Goal: Task Accomplishment & Management: Manage account settings

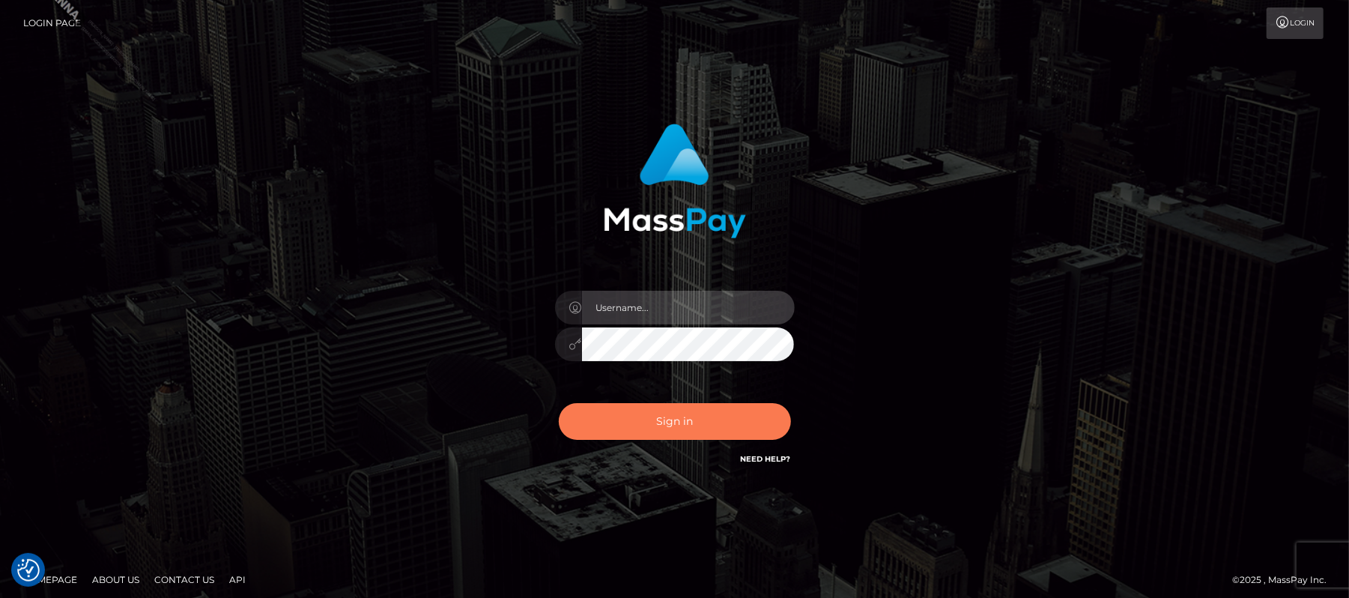
type input "Carmel.megabonanza"
click at [684, 414] on button "Sign in" at bounding box center [675, 421] width 232 height 37
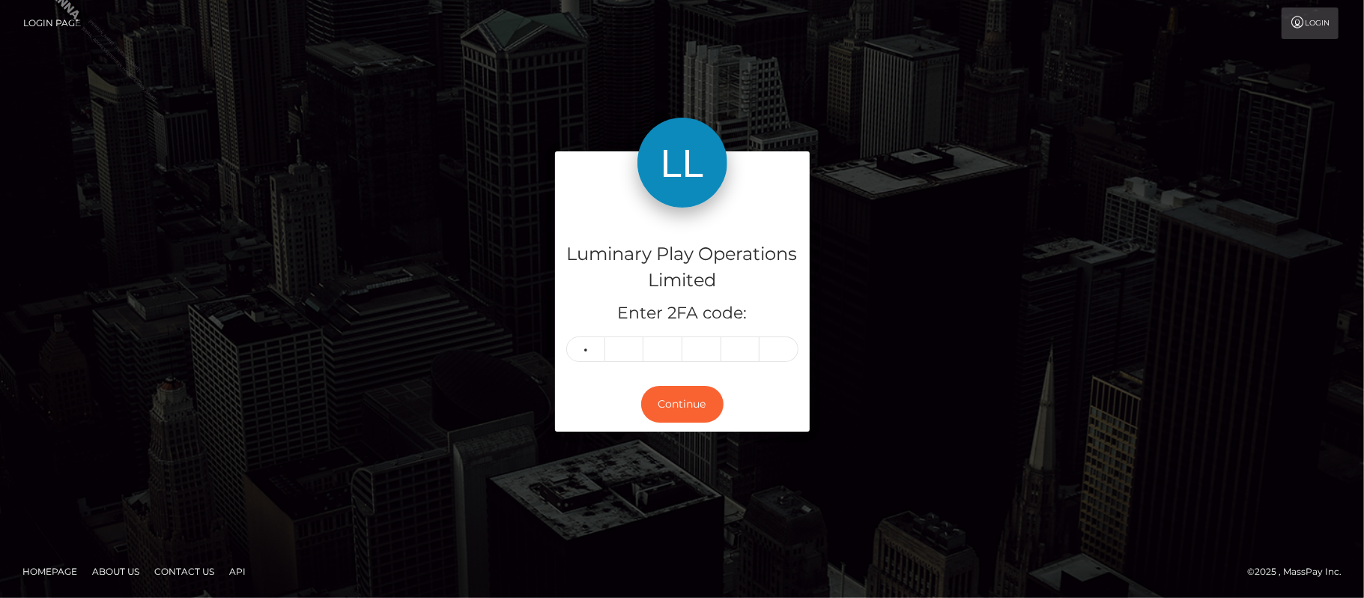
type input "7"
type input "9"
type input "5"
type input "0"
type input "5"
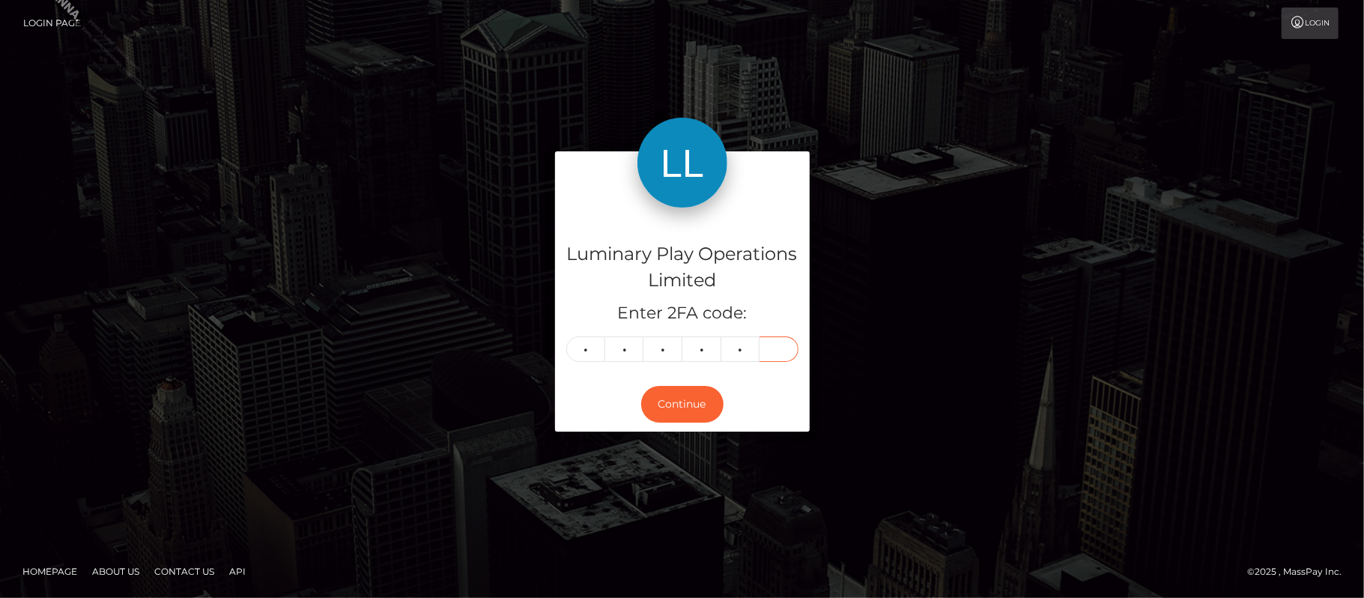
type input "9"
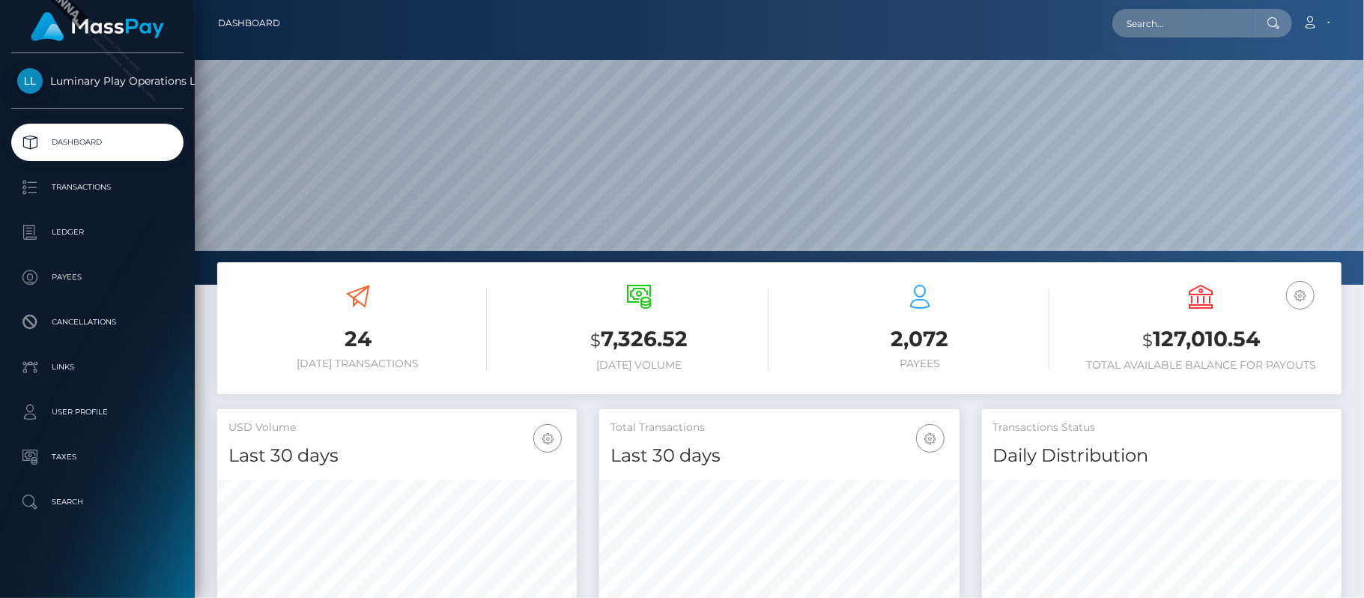
scroll to position [265, 360]
click at [1209, 340] on h3 "$ 127,010.54" at bounding box center [1201, 339] width 258 height 31
copy h3 "127,010.54"
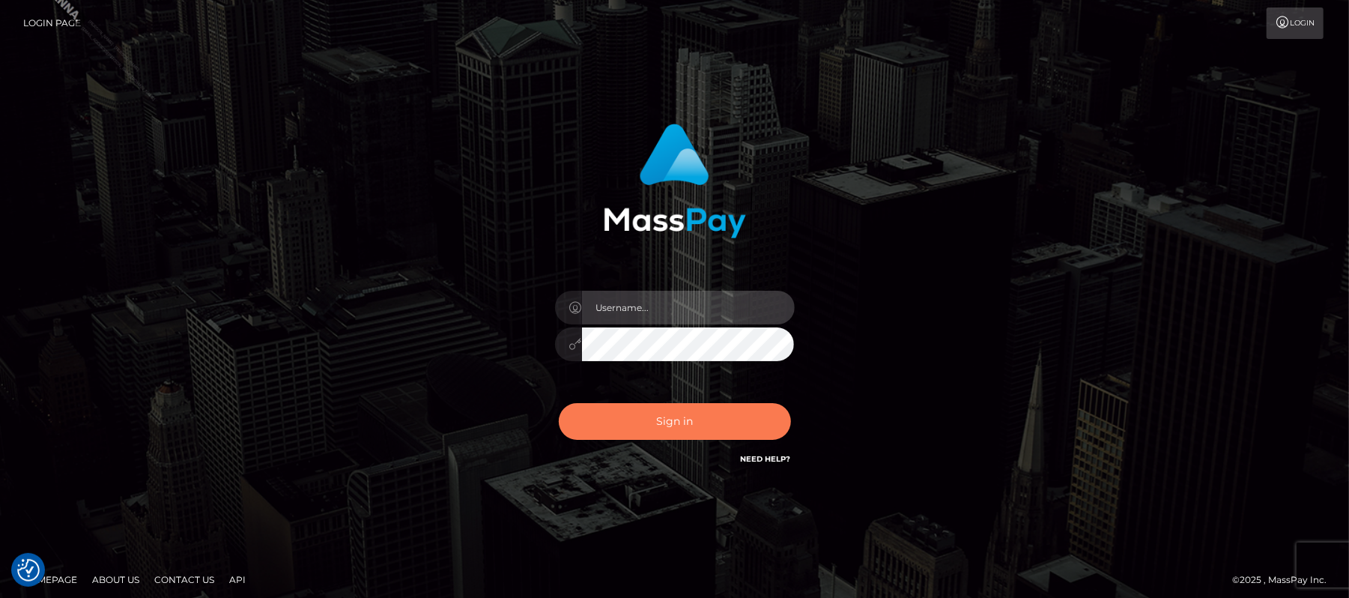
type input "Carmel.megabonanza"
click at [668, 423] on button "Sign in" at bounding box center [675, 421] width 232 height 37
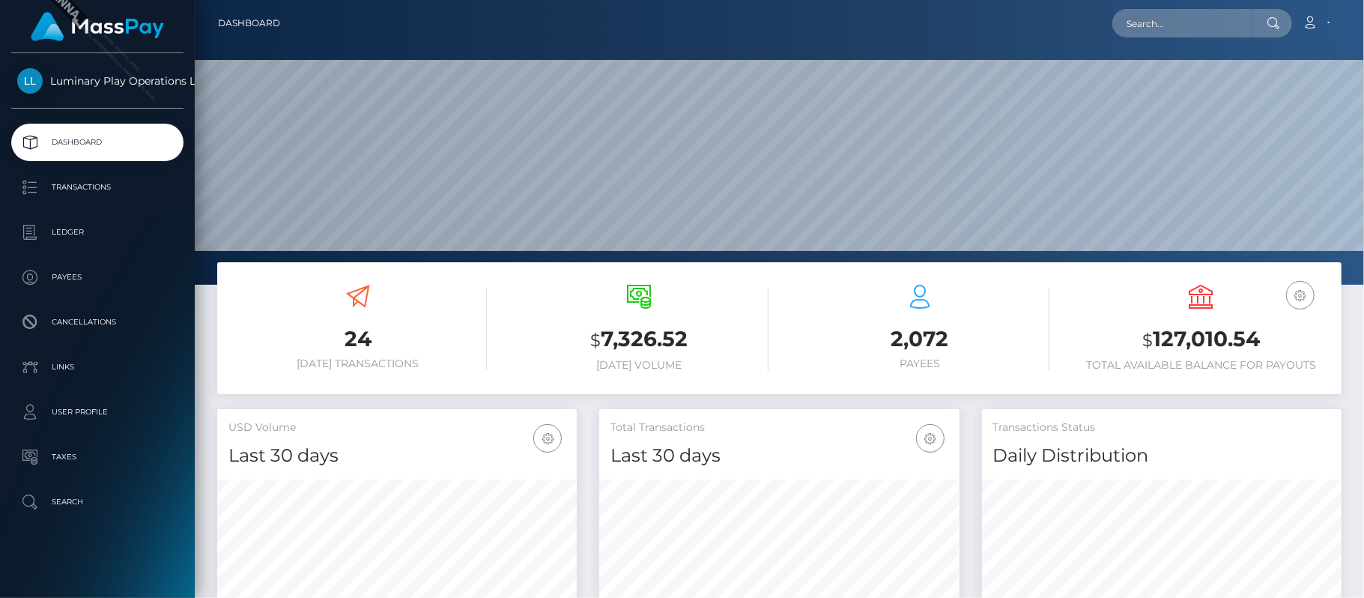
scroll to position [265, 360]
click at [1233, 340] on h3 "$ 127,010.54" at bounding box center [1201, 339] width 258 height 31
click at [1233, 339] on h3 "$ 127,010.54" at bounding box center [1201, 339] width 258 height 31
copy h3 "127,010.54"
